Goal: Task Accomplishment & Management: Manage account settings

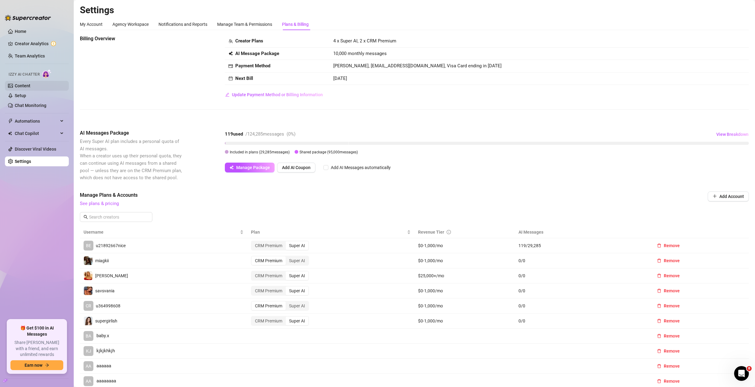
click at [28, 88] on link "Content" at bounding box center [23, 85] width 16 height 5
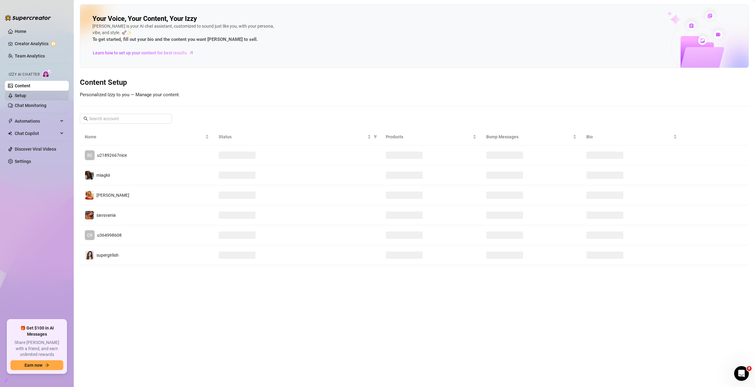
click at [26, 93] on link "Setup" at bounding box center [20, 95] width 11 height 5
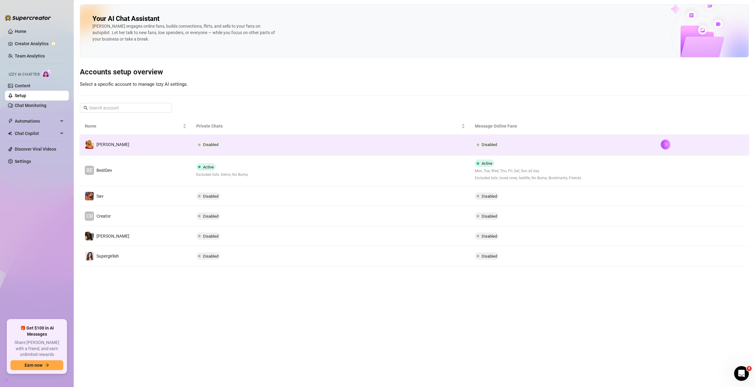
click at [149, 140] on td "[PERSON_NAME]" at bounding box center [135, 145] width 111 height 20
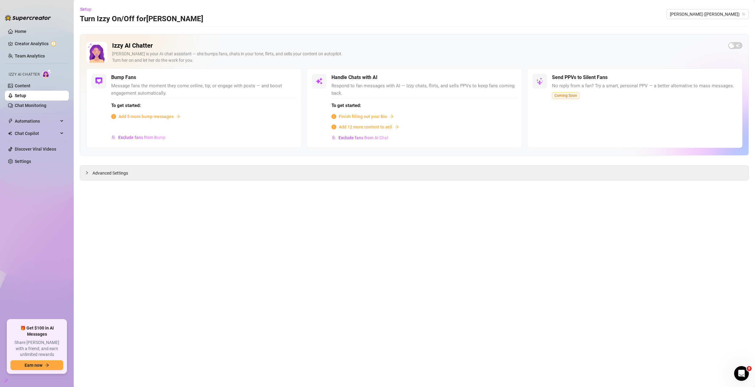
click at [26, 93] on link "Setup" at bounding box center [20, 95] width 11 height 5
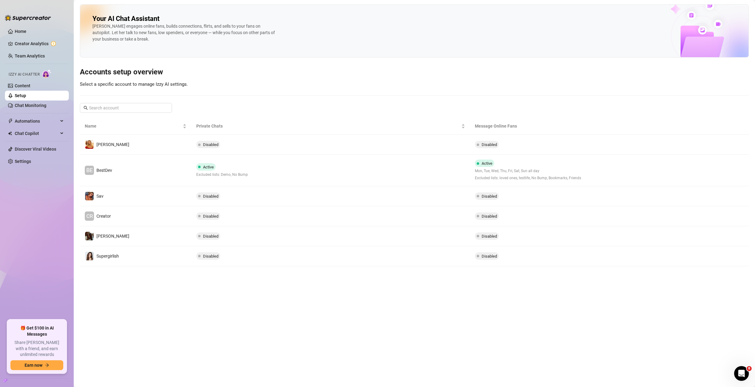
click at [133, 164] on td "BE BestDev" at bounding box center [135, 170] width 111 height 32
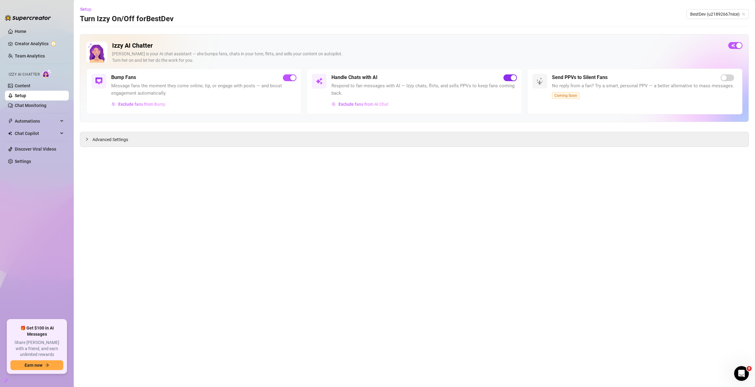
click at [512, 79] on div "button" at bounding box center [514, 78] width 6 height 6
click at [509, 77] on div "button" at bounding box center [507, 78] width 6 height 6
click at [96, 140] on span "Advanced Settings" at bounding box center [110, 139] width 36 height 7
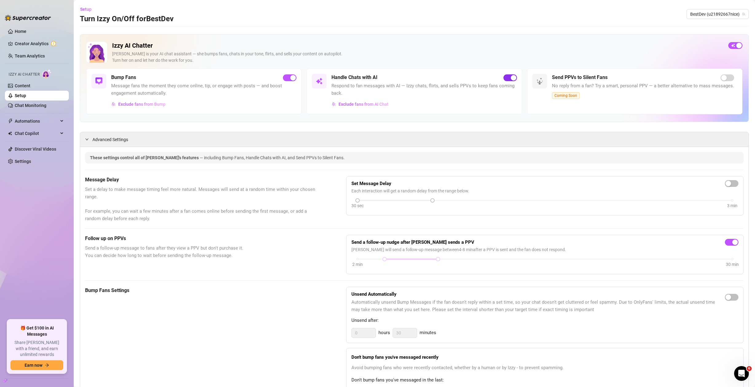
click at [511, 77] on div "button" at bounding box center [514, 78] width 6 height 6
click at [504, 79] on div "button" at bounding box center [507, 78] width 6 height 6
click at [506, 76] on span "button" at bounding box center [510, 77] width 14 height 7
